Goal: Book appointment/travel/reservation

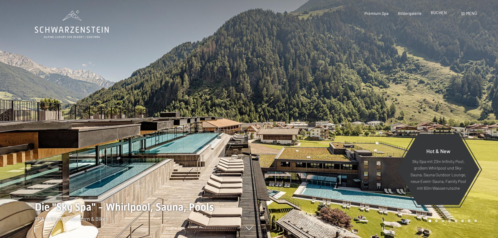
click at [437, 13] on span "BUCHEN" at bounding box center [439, 12] width 16 height 5
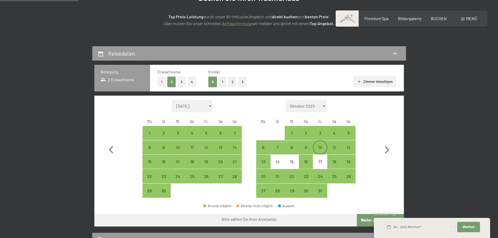
click at [323, 148] on div "10" at bounding box center [319, 151] width 13 height 13
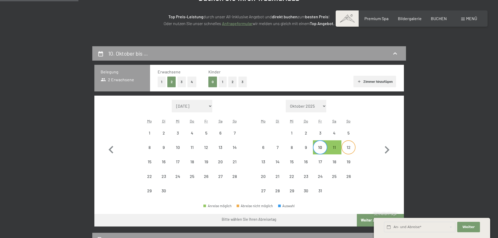
click at [351, 150] on div "12" at bounding box center [348, 151] width 13 height 13
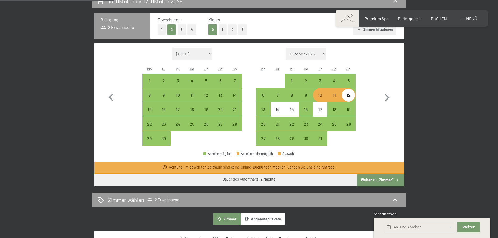
click at [380, 182] on button "Weiter zu „Zimmer“" at bounding box center [380, 180] width 47 height 13
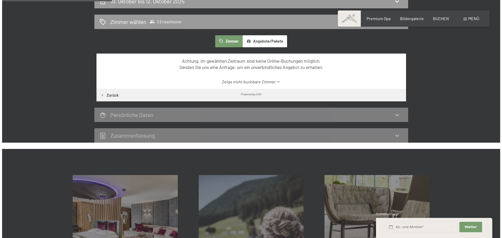
scroll to position [125, 0]
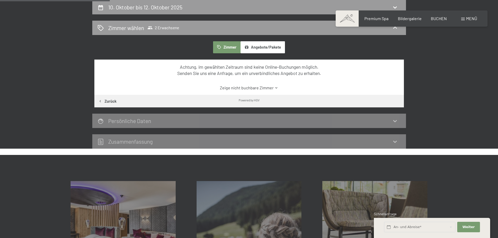
click at [463, 19] on span at bounding box center [463, 19] width 4 height 3
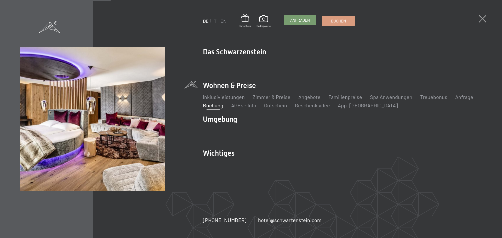
click at [307, 18] on span "Anfragen" at bounding box center [300, 20] width 20 height 5
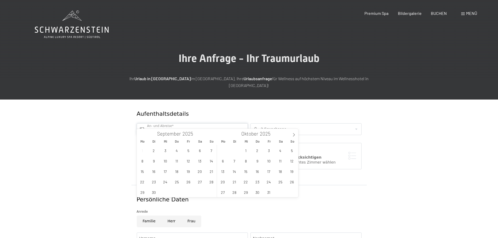
click at [225, 123] on input "text" at bounding box center [192, 129] width 111 height 12
click at [270, 163] on span "10" at bounding box center [269, 161] width 10 height 10
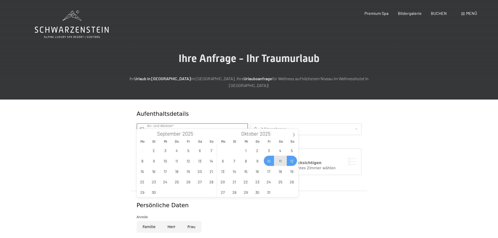
click at [293, 162] on span "12" at bounding box center [292, 161] width 10 height 10
type input "Fr. 10.10.2025 - So. 12.10.2025"
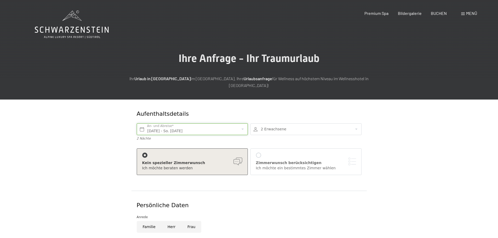
scroll to position [26, 0]
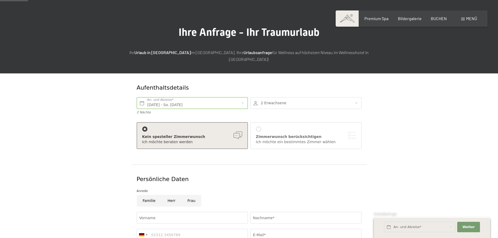
click at [286, 134] on div "Zimmerwunsch berücksichtigen" at bounding box center [306, 136] width 100 height 5
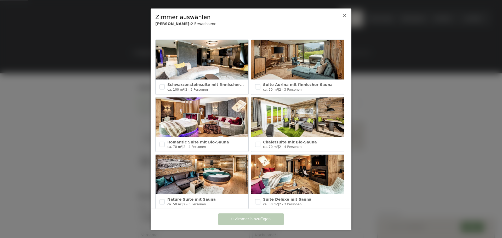
click at [341, 15] on div at bounding box center [340, 21] width 16 height 20
click at [342, 15] on div at bounding box center [340, 21] width 16 height 20
click at [343, 16] on icon at bounding box center [344, 15] width 4 height 4
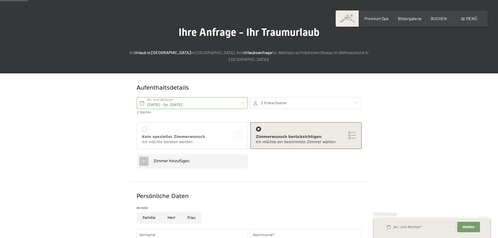
click at [170, 140] on div "Ich möchte beraten werden" at bounding box center [192, 142] width 100 height 5
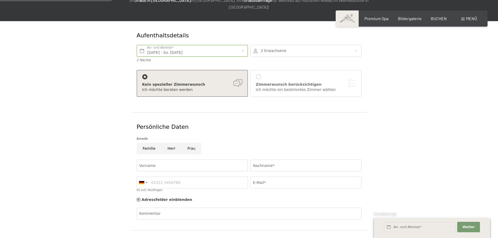
scroll to position [105, 0]
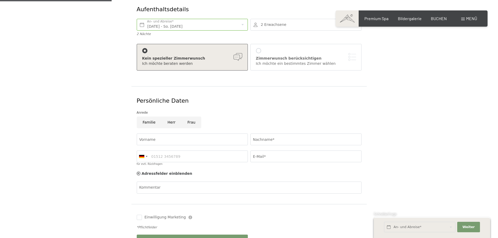
click at [194, 117] on input "Frau" at bounding box center [191, 123] width 20 height 12
radio input "true"
click at [184, 135] on input "Vorname" at bounding box center [192, 140] width 111 height 12
type input "b"
type input "Buket"
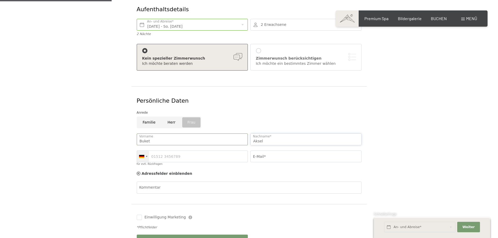
type input "Aksel"
click at [142, 155] on div at bounding box center [141, 156] width 5 height 3
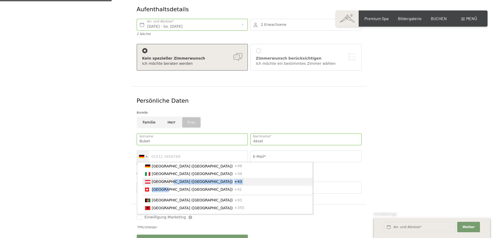
drag, startPoint x: 163, startPoint y: 183, endPoint x: 165, endPoint y: 176, distance: 7.5
click at [165, 176] on ul "Germany (Deutschland) +49 Italy (Italia) +39 Austria (Österreich) +43 Switzerla…" at bounding box center [225, 188] width 176 height 52
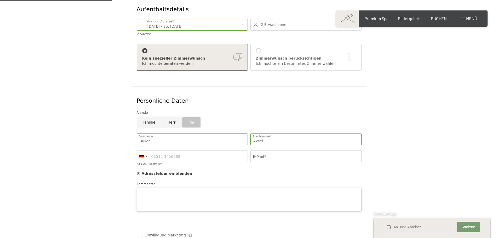
click at [165, 182] on div "Kommentar" at bounding box center [249, 197] width 225 height 30
click at [146, 151] on div at bounding box center [143, 156] width 12 height 11
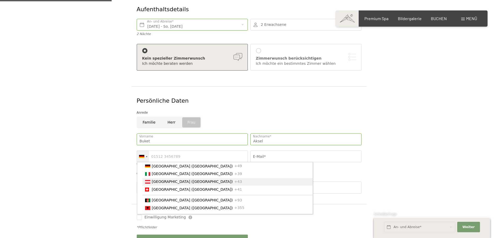
click at [162, 180] on span "[GEOGRAPHIC_DATA] ([GEOGRAPHIC_DATA])" at bounding box center [192, 182] width 81 height 4
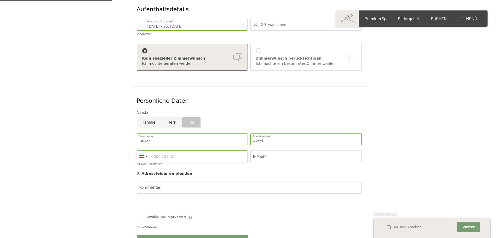
click at [174, 151] on input "für evtl. Rückfragen" at bounding box center [192, 157] width 111 height 12
type input "6765347660"
click at [290, 151] on input "E-Mail*" at bounding box center [305, 157] width 111 height 12
type input "buket.aksel@outlook.com"
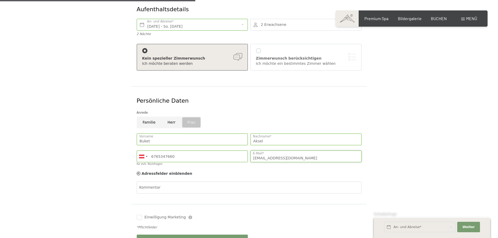
scroll to position [183, 0]
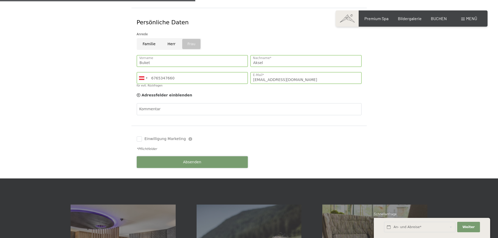
click at [197, 160] on button "Absenden" at bounding box center [192, 162] width 111 height 12
